Goal: Find specific page/section: Find specific page/section

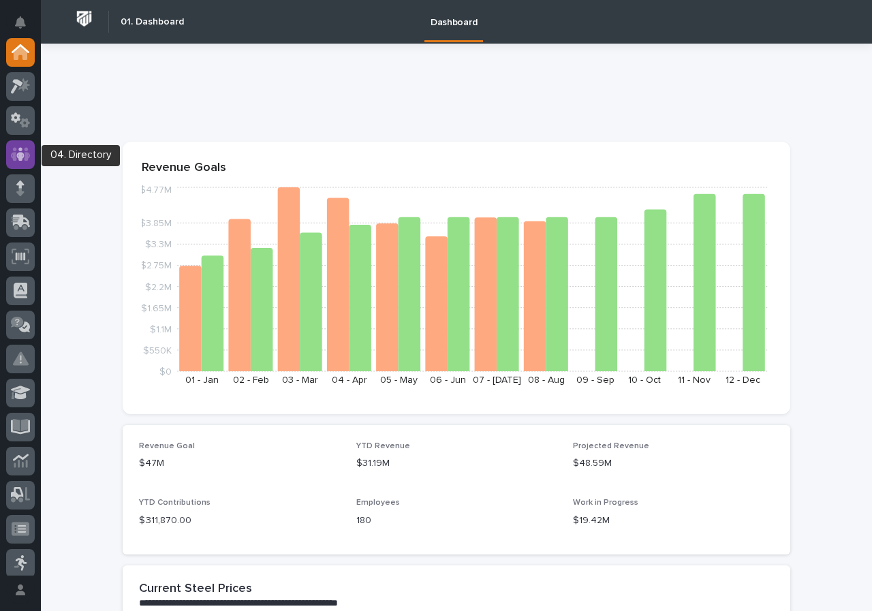
click at [21, 149] on icon at bounding box center [20, 154] width 8 height 14
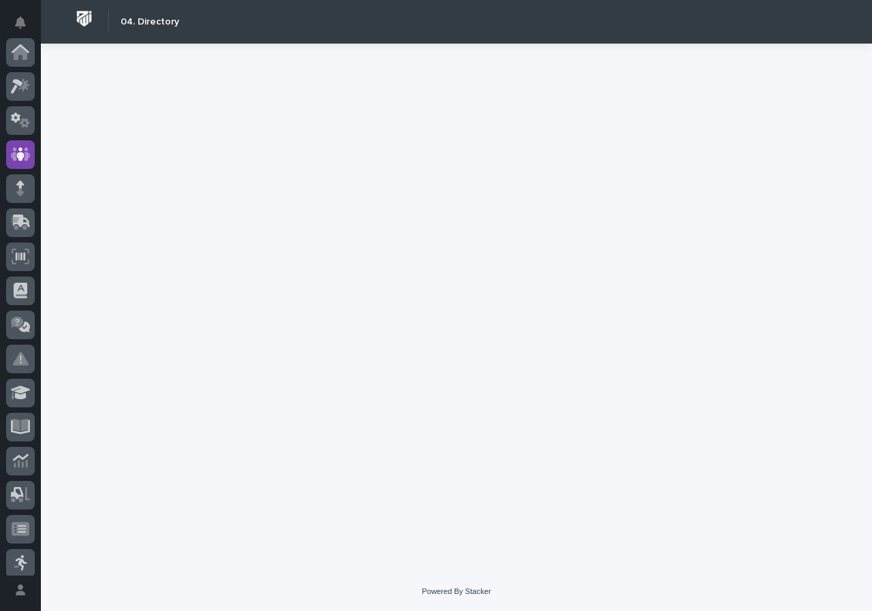
scroll to position [102, 0]
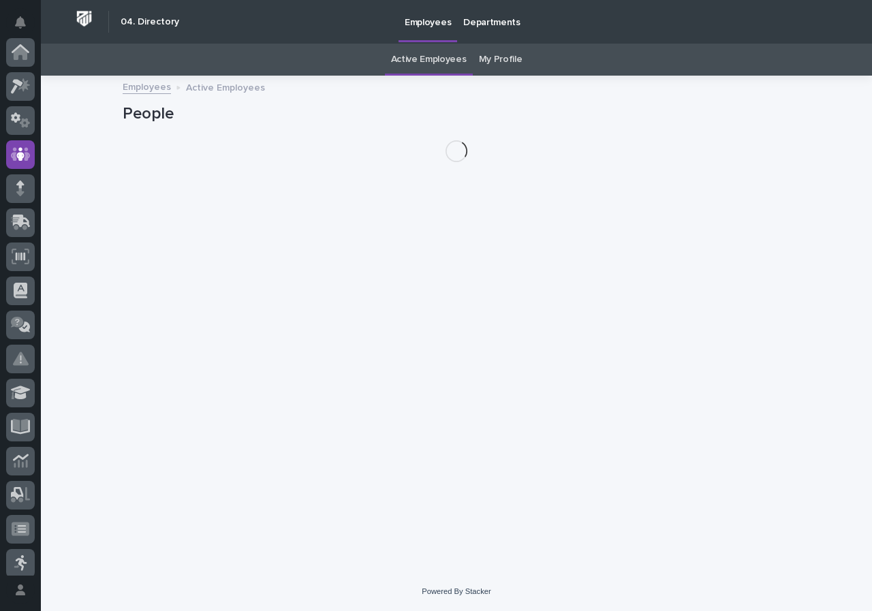
scroll to position [102, 0]
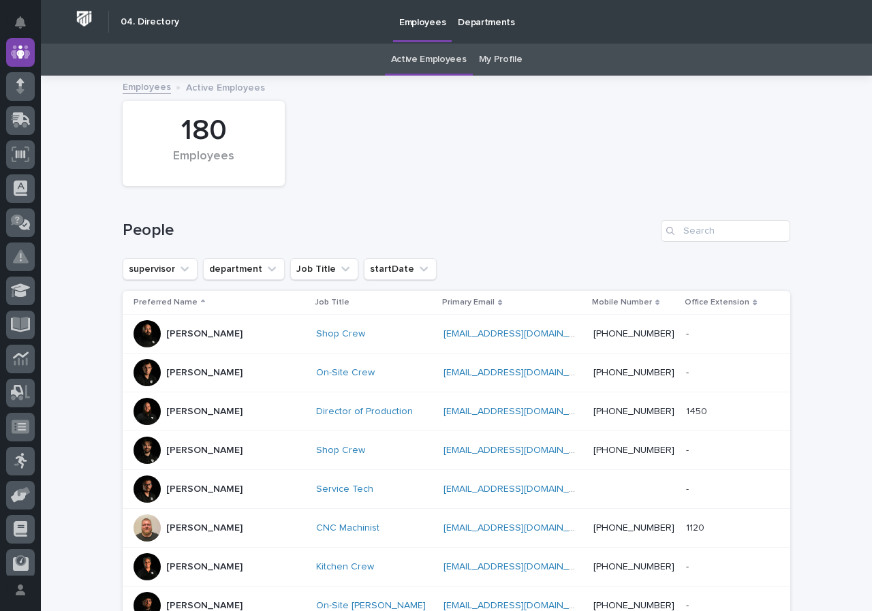
click at [500, 64] on link "My Profile" at bounding box center [501, 60] width 44 height 32
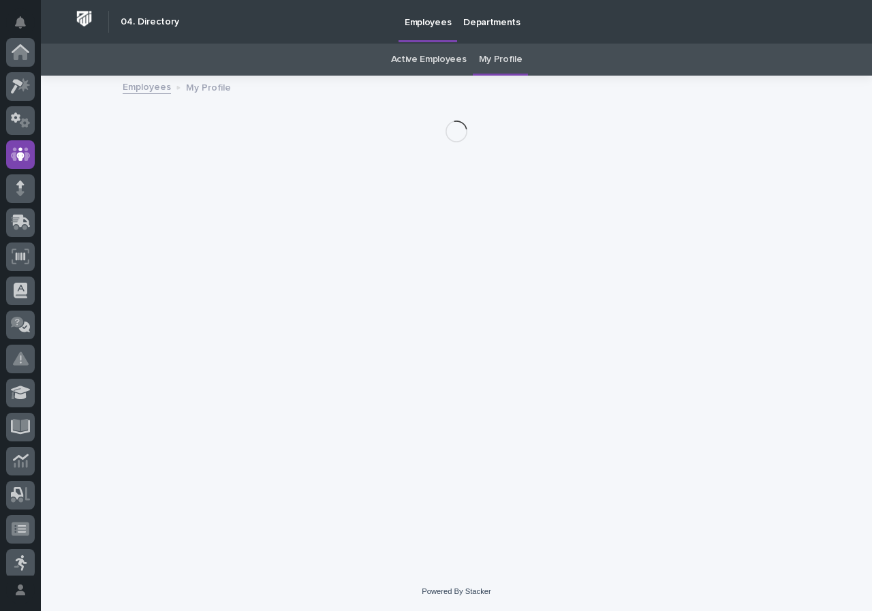
scroll to position [102, 0]
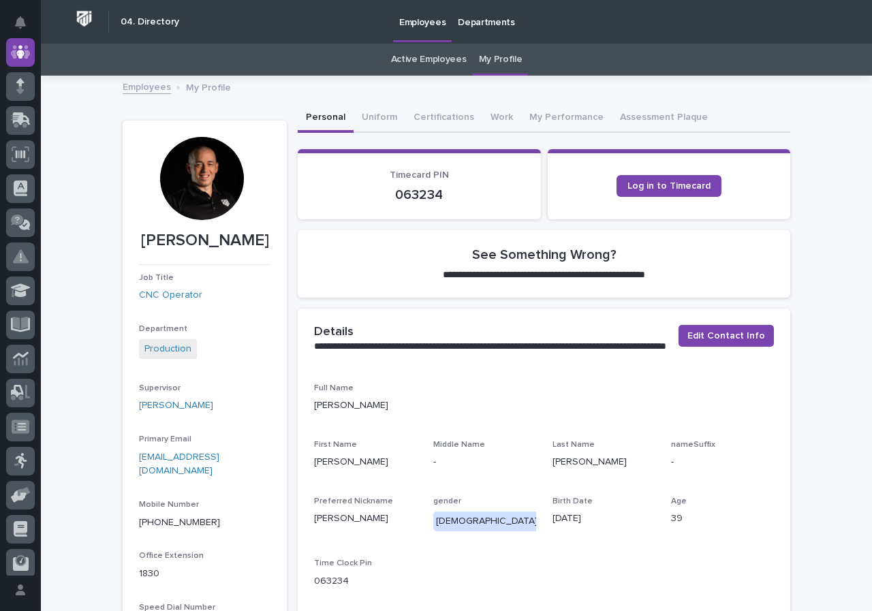
click at [212, 182] on div at bounding box center [201, 178] width 83 height 83
click at [220, 211] on div at bounding box center [201, 178] width 83 height 83
